Goal: Task Accomplishment & Management: Manage account settings

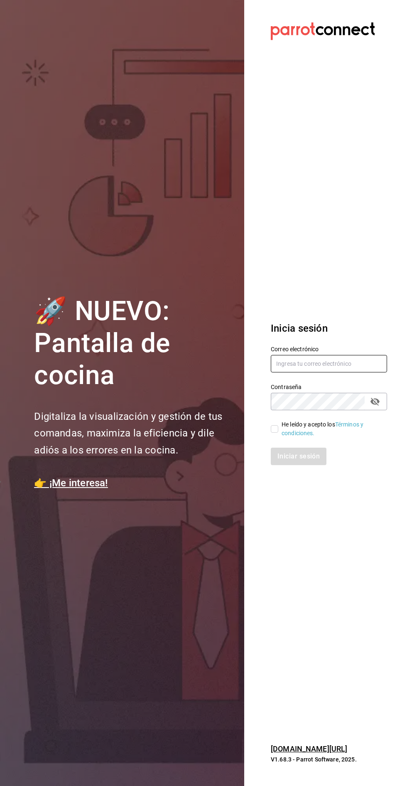
click at [346, 372] on input "text" at bounding box center [329, 363] width 116 height 17
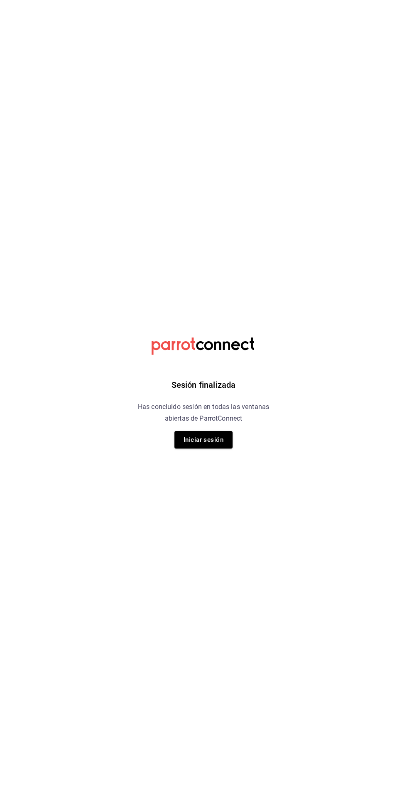
click at [208, 438] on button "Iniciar sesión" at bounding box center [203, 439] width 58 height 17
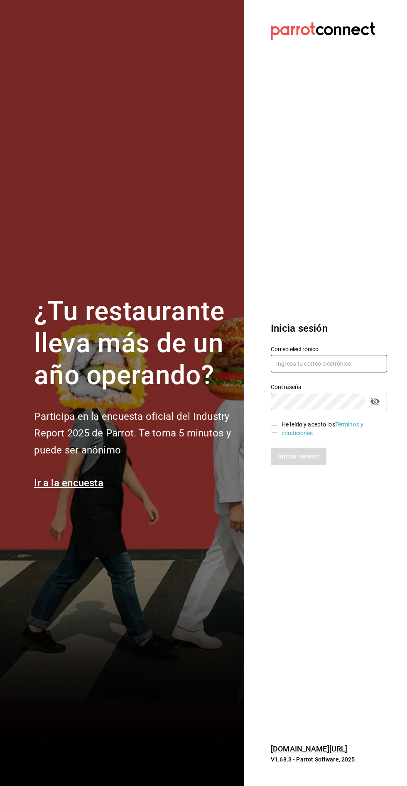
click at [293, 372] on input "text" at bounding box center [329, 363] width 116 height 17
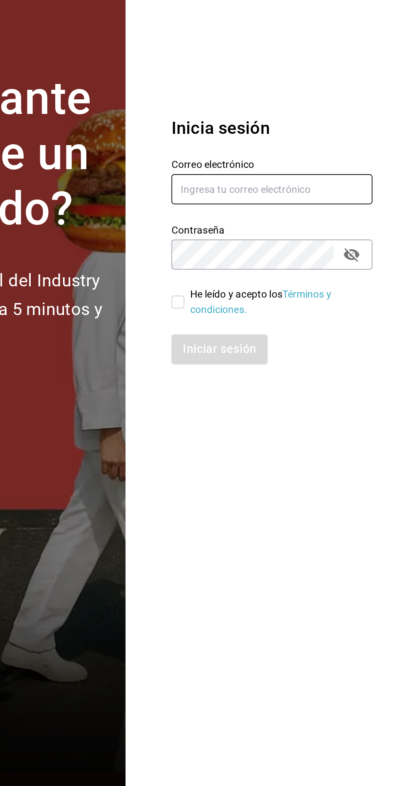
type input "[PERSON_NAME][EMAIL_ADDRESS][DOMAIN_NAME]"
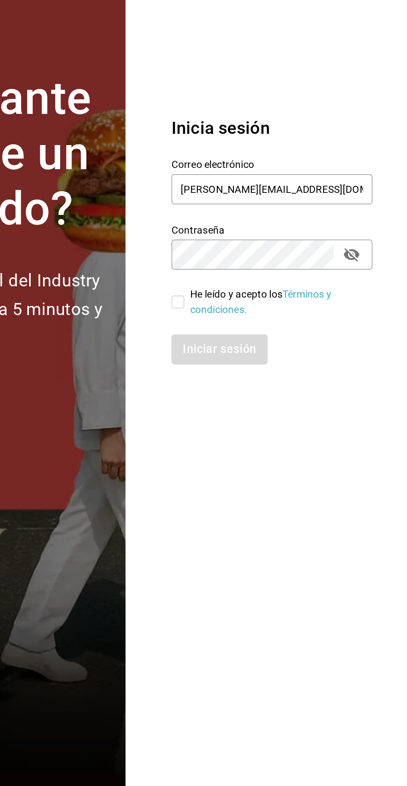
click at [275, 432] on input "He leído y acepto los Términos y condiciones." at bounding box center [274, 428] width 7 height 7
checkbox input "true"
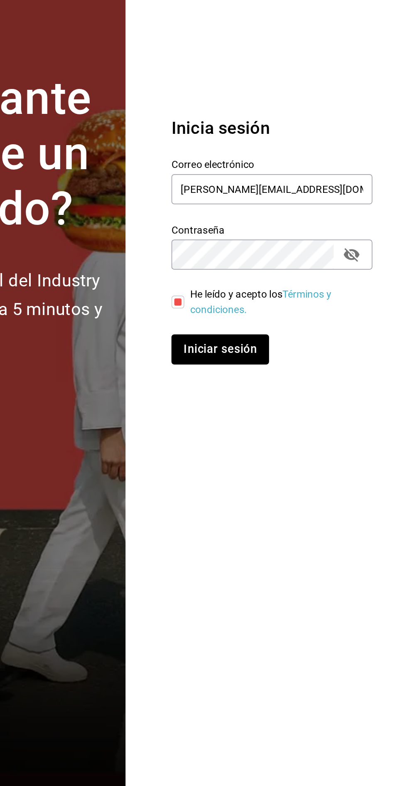
click at [287, 465] on button "Iniciar sesión" at bounding box center [299, 455] width 56 height 17
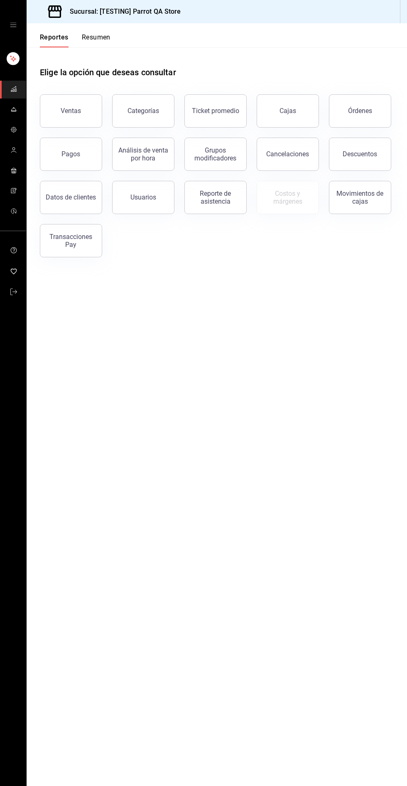
click at [13, 129] on icon "mailbox folders" at bounding box center [13, 129] width 7 height 7
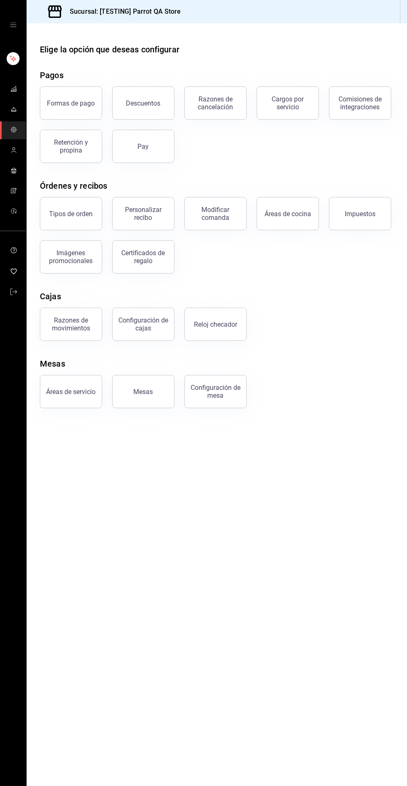
click at [145, 265] on button "Certificados de regalo" at bounding box center [143, 256] width 62 height 33
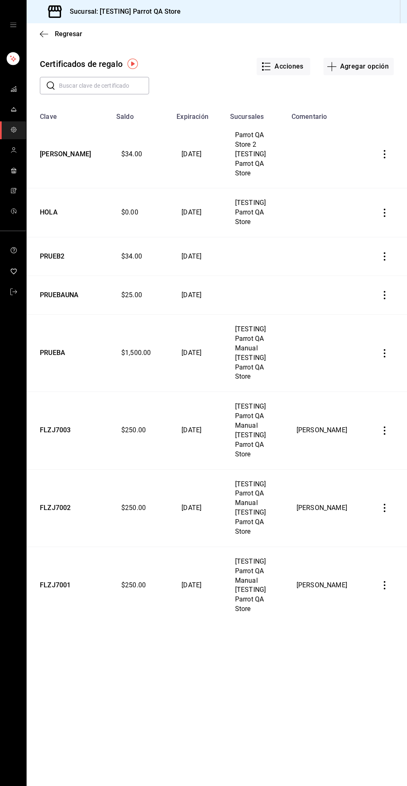
click at [366, 61] on button "Agregar opción" at bounding box center [359, 66] width 70 height 17
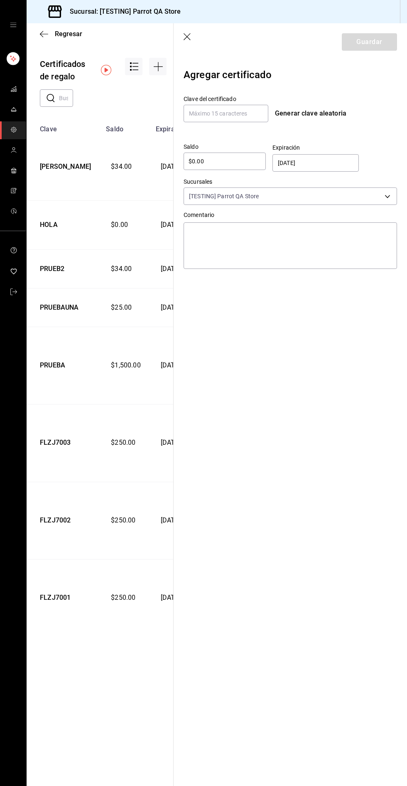
click at [304, 155] on input "19/08/2025" at bounding box center [316, 163] width 77 height 17
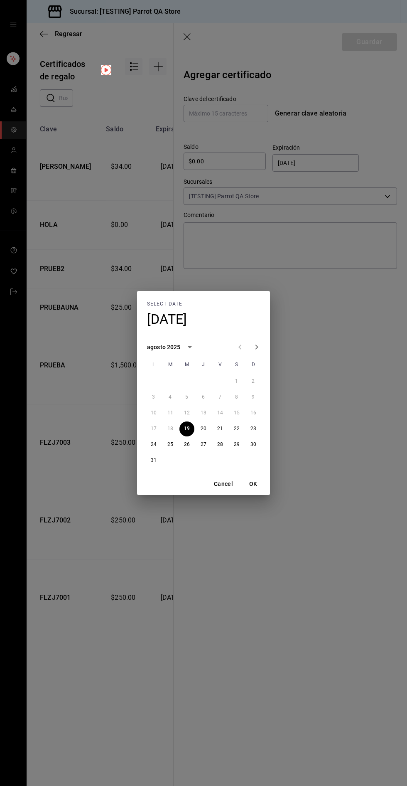
click at [257, 347] on icon "Next month" at bounding box center [257, 347] width 10 height 10
click at [163, 326] on h4 "mar., ago 19" at bounding box center [167, 319] width 40 height 17
click at [258, 351] on icon "Next month" at bounding box center [257, 347] width 10 height 10
click at [187, 429] on button "21" at bounding box center [186, 428] width 15 height 15
type input "21/10/2025"
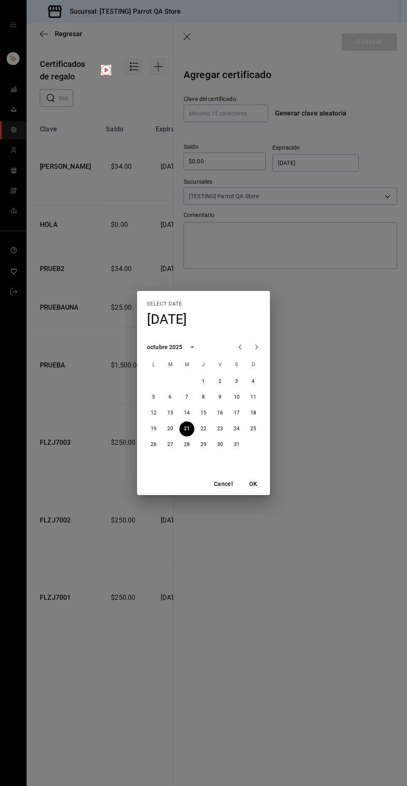
click at [253, 484] on button "OK" at bounding box center [253, 483] width 27 height 15
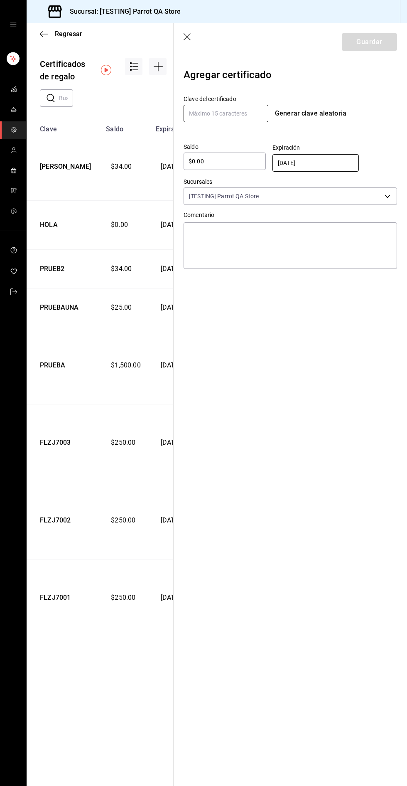
click at [206, 113] on input "text" at bounding box center [226, 113] width 85 height 17
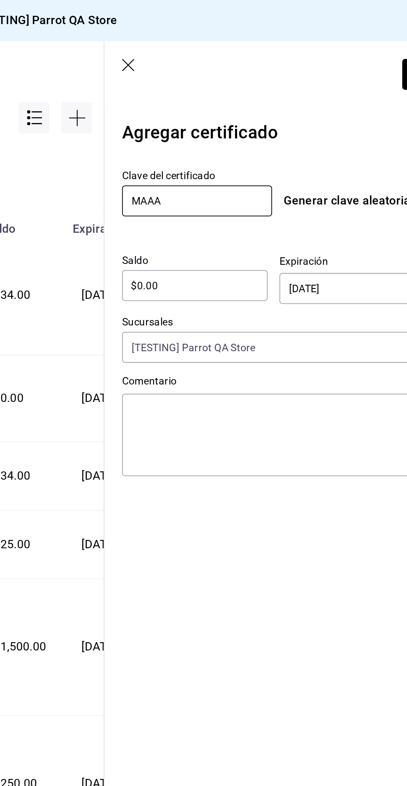
type input "MAAA"
click at [207, 157] on input "$0.00" at bounding box center [225, 161] width 82 height 10
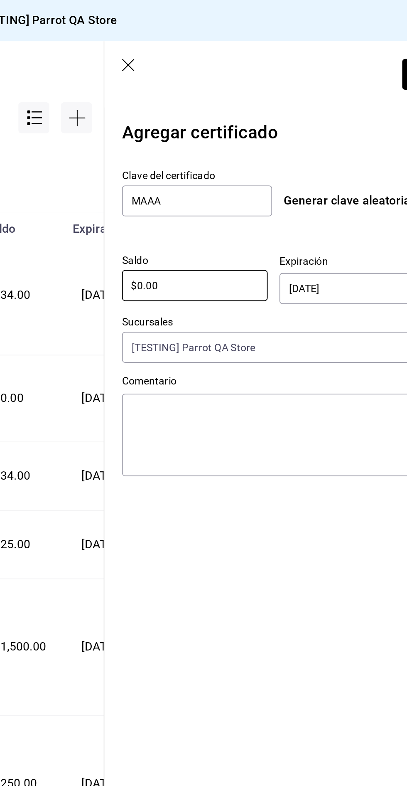
click at [190, 160] on input "$0.00" at bounding box center [225, 161] width 82 height 10
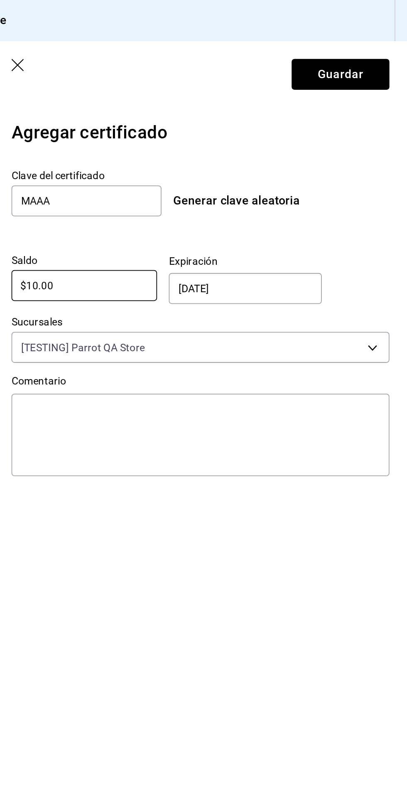
type input "$10.00"
click at [351, 42] on button "Guardar" at bounding box center [369, 41] width 55 height 17
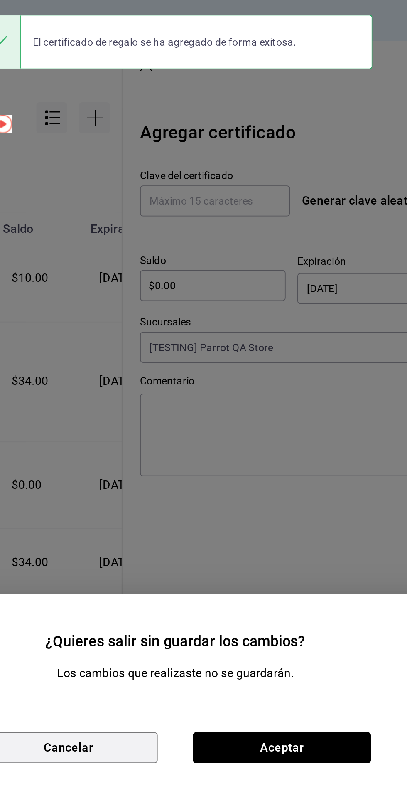
click at [146, 421] on button "Cancelar" at bounding box center [143, 421] width 101 height 17
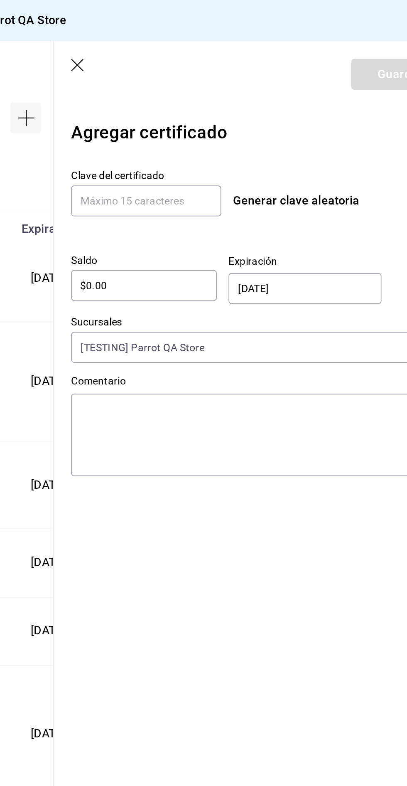
click at [185, 37] on icon "button" at bounding box center [188, 37] width 8 height 8
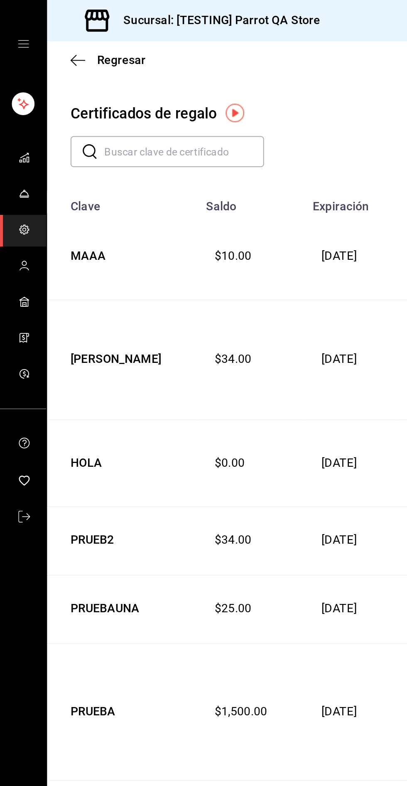
click at [47, 147] on td "MAAA" at bounding box center [69, 144] width 85 height 49
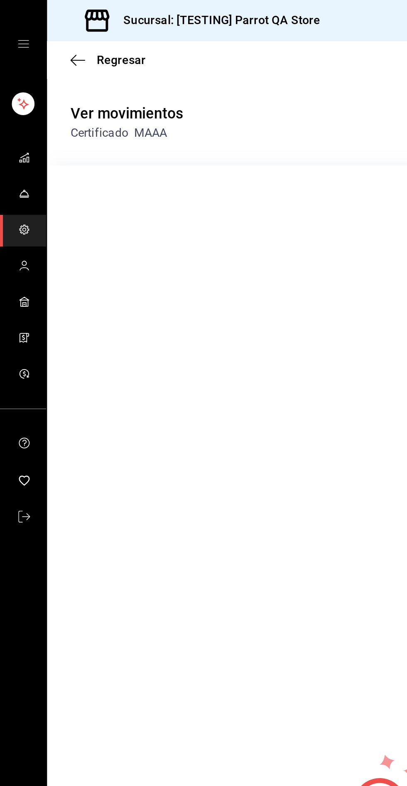
click at [54, 32] on span "Regresar" at bounding box center [61, 34] width 42 height 8
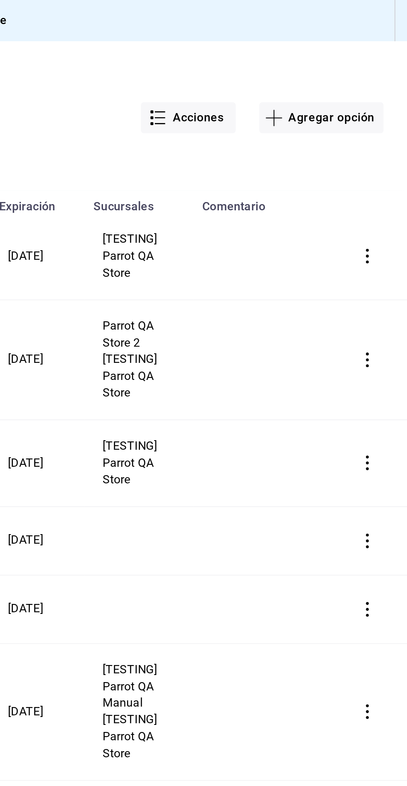
click at [381, 145] on icon "button" at bounding box center [385, 144] width 8 height 8
click at [334, 123] on span "Editar" at bounding box center [341, 124] width 27 height 7
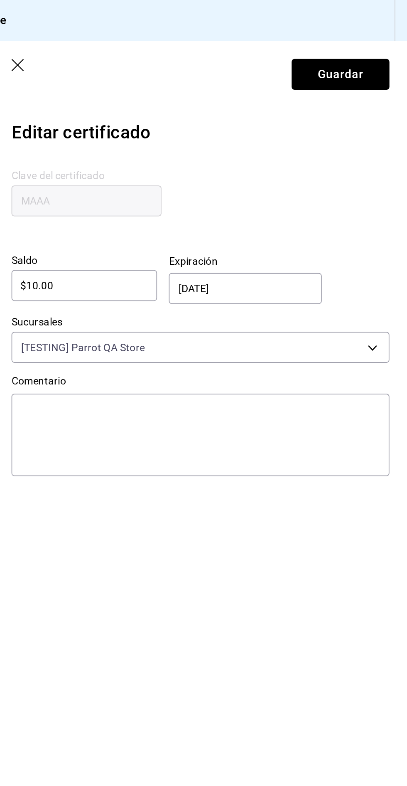
click at [346, 165] on input "21/10/2025" at bounding box center [316, 163] width 77 height 17
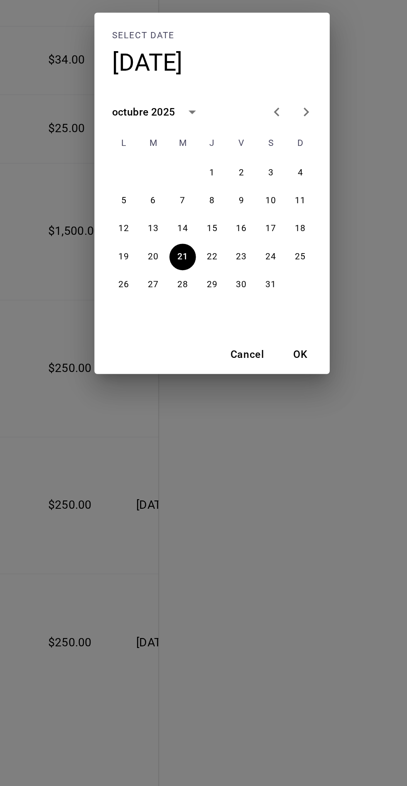
click at [257, 348] on icon "Next month" at bounding box center [256, 346] width 3 height 5
click at [228, 489] on button "Cancel" at bounding box center [223, 483] width 27 height 15
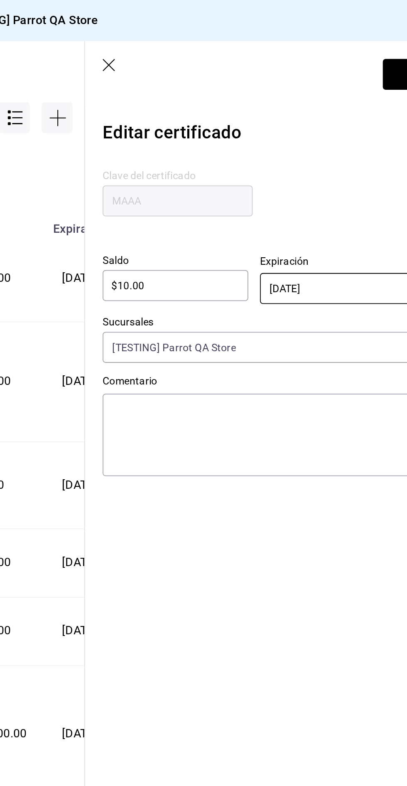
click at [324, 165] on input "21/10/2025" at bounding box center [316, 163] width 77 height 17
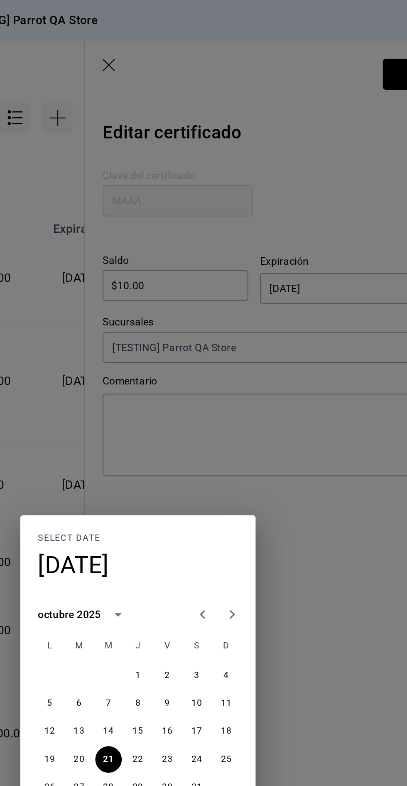
click at [332, 317] on div "Select date mar., oct 21 octubre 2025 L M M J V S D 1 2 3 4 5 6 7 8 9 10 11 12 …" at bounding box center [203, 393] width 407 height 786
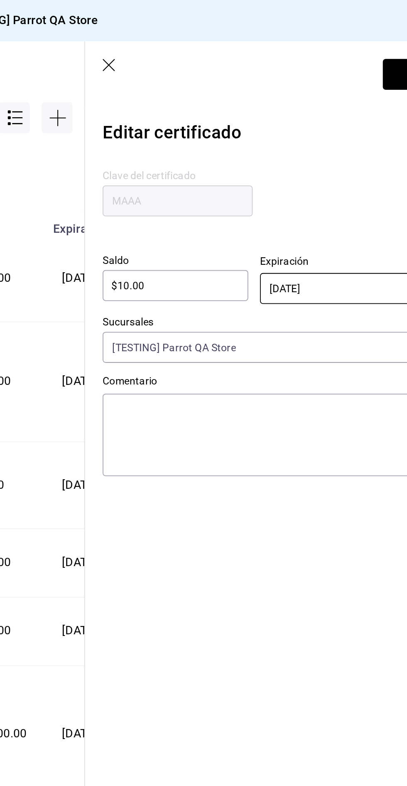
click at [190, 36] on icon "button" at bounding box center [188, 37] width 8 height 8
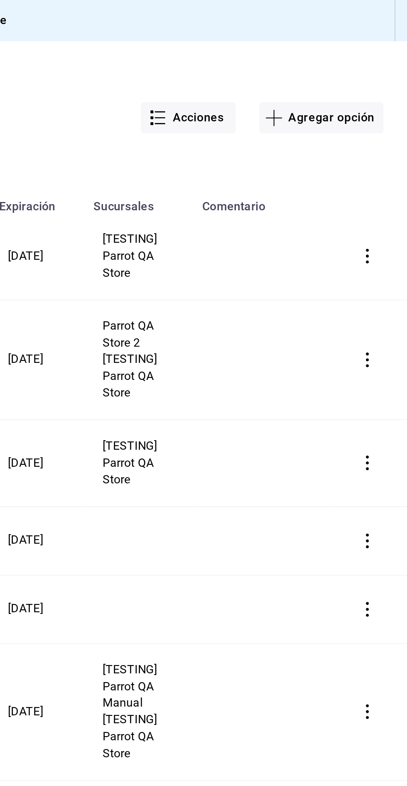
click at [392, 145] on button "button" at bounding box center [385, 144] width 18 height 18
click at [346, 125] on span "Editar" at bounding box center [341, 124] width 27 height 7
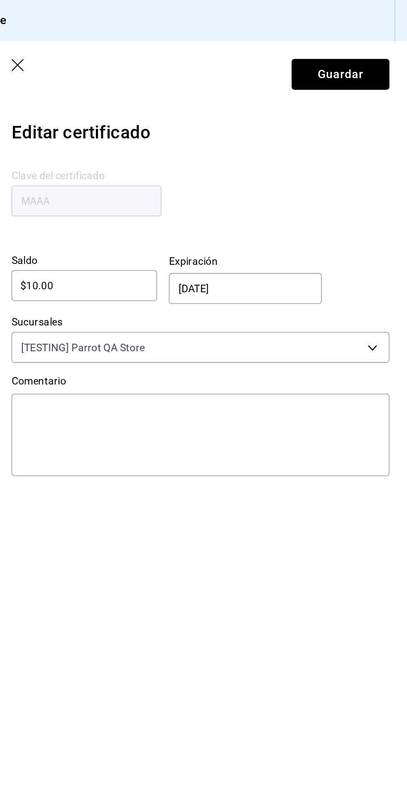
click at [314, 157] on input "21/10/2025" at bounding box center [316, 163] width 77 height 17
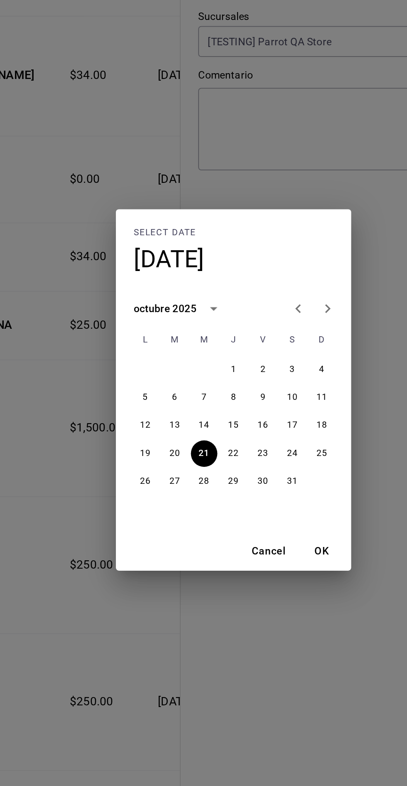
click at [261, 348] on icon "Next month" at bounding box center [257, 347] width 10 height 10
click at [148, 461] on button "30" at bounding box center [153, 460] width 15 height 15
type input "30/11/2025"
click at [257, 479] on button "OK" at bounding box center [253, 483] width 27 height 15
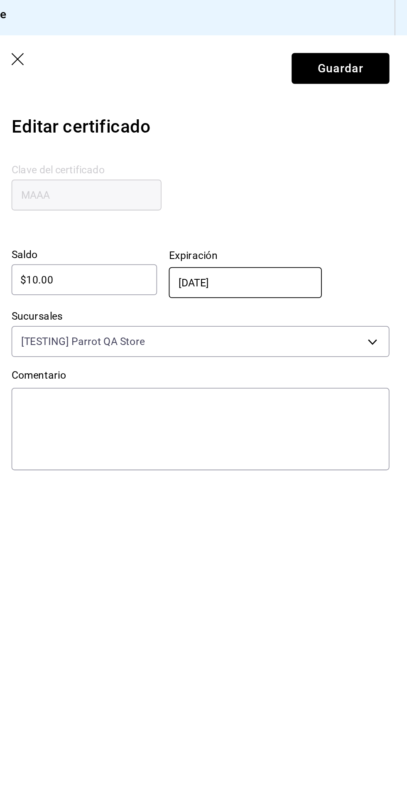
click at [368, 39] on button "Guardar" at bounding box center [369, 41] width 55 height 17
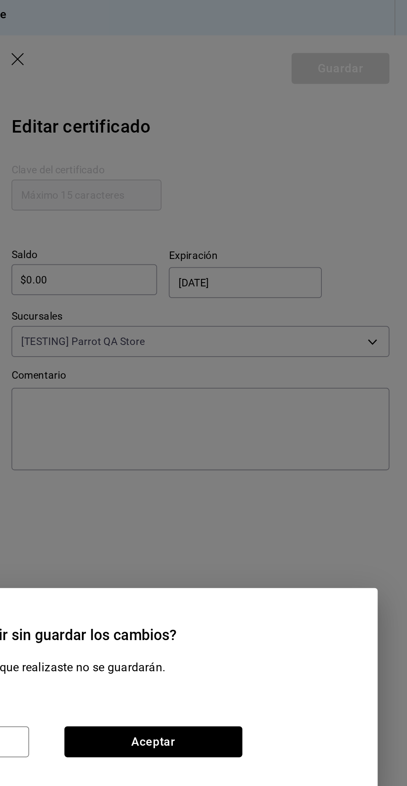
click at [258, 424] on button "Aceptar" at bounding box center [264, 421] width 101 height 17
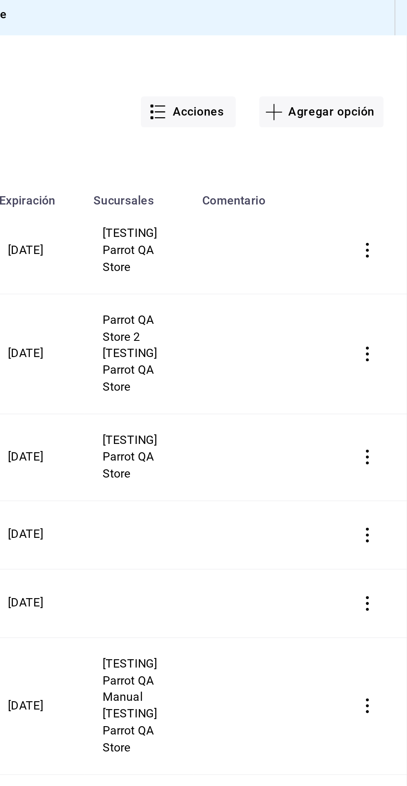
click at [254, 422] on td "[TESTING] Parrot QA Manual [TESTING] Parrot QA Store" at bounding box center [255, 401] width 61 height 77
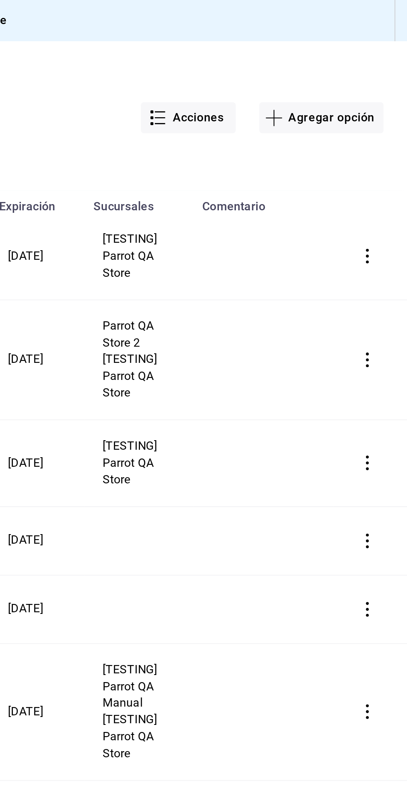
click at [384, 142] on icon "button" at bounding box center [385, 144] width 8 height 8
click at [341, 127] on span "Editar" at bounding box center [341, 124] width 27 height 7
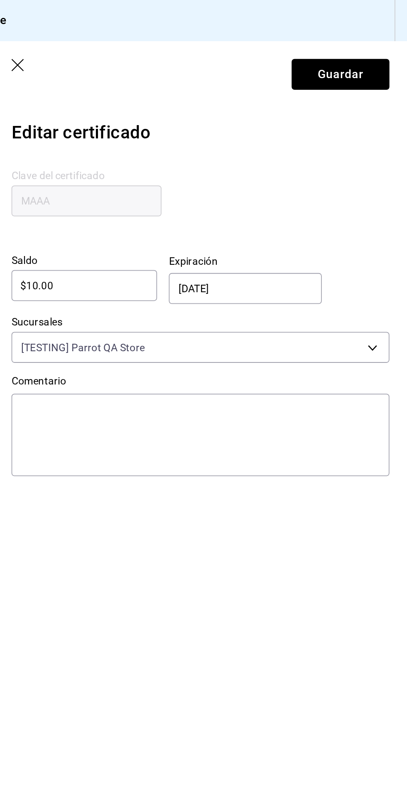
click at [367, 43] on button "Guardar" at bounding box center [369, 41] width 55 height 17
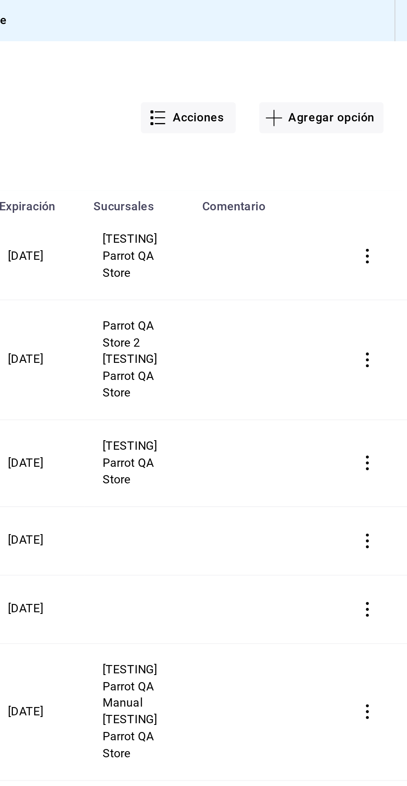
click at [384, 140] on button "button" at bounding box center [385, 144] width 18 height 18
click at [343, 123] on span "Editar" at bounding box center [341, 124] width 27 height 7
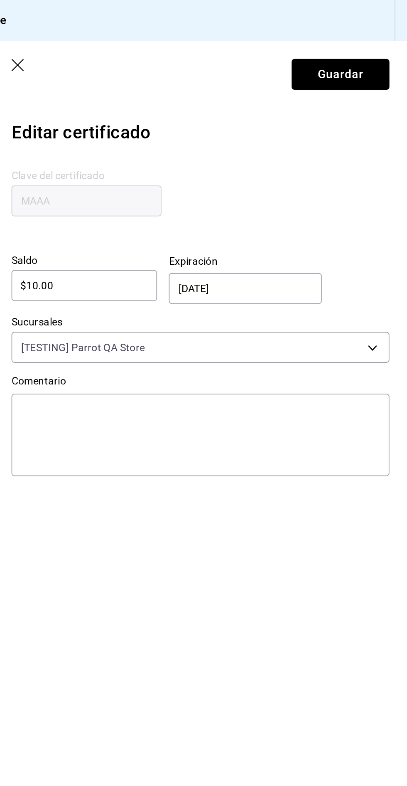
click at [305, 164] on input "30/11/2025" at bounding box center [316, 163] width 77 height 17
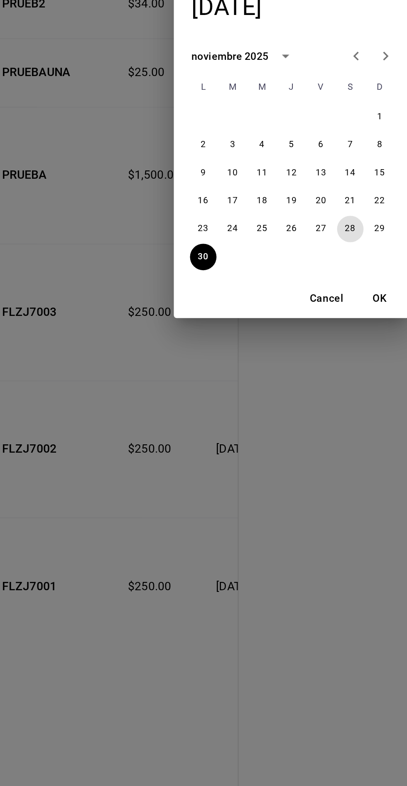
click at [238, 442] on button "28" at bounding box center [236, 444] width 15 height 15
type input "28/11/2025"
click at [256, 480] on button "OK" at bounding box center [253, 483] width 27 height 15
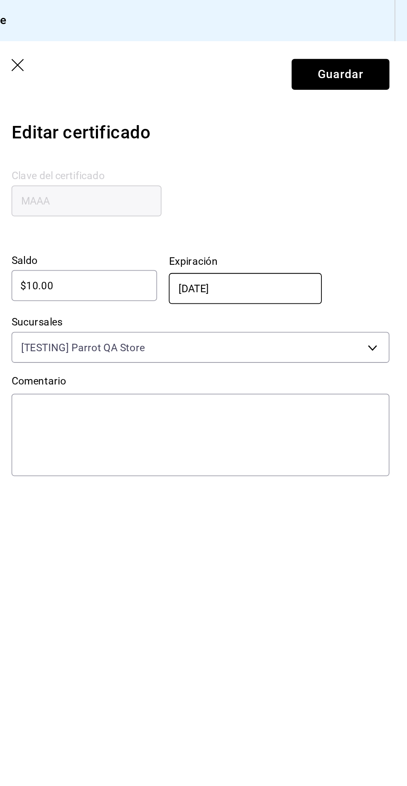
click at [367, 43] on button "Guardar" at bounding box center [369, 41] width 55 height 17
